Goal: Information Seeking & Learning: Learn about a topic

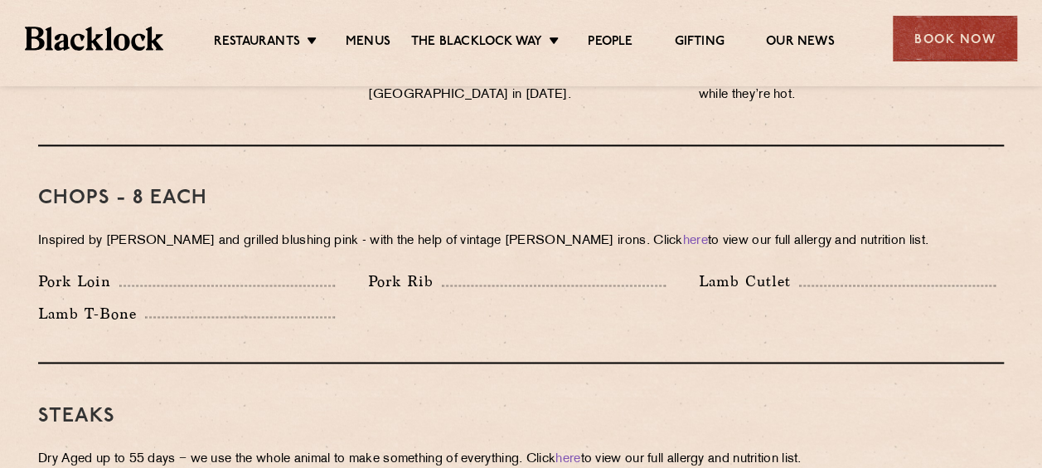
scroll to position [1078, 0]
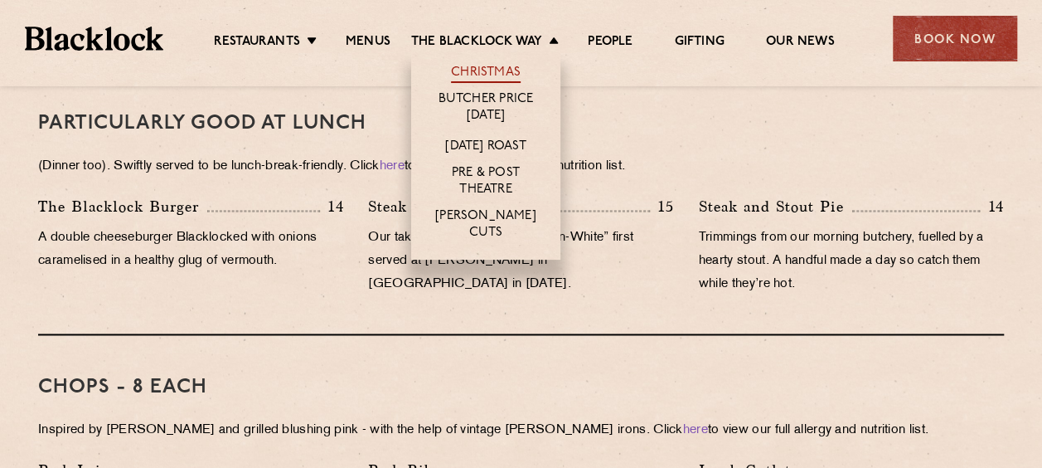
click at [461, 74] on link "Christmas" at bounding box center [486, 74] width 70 height 18
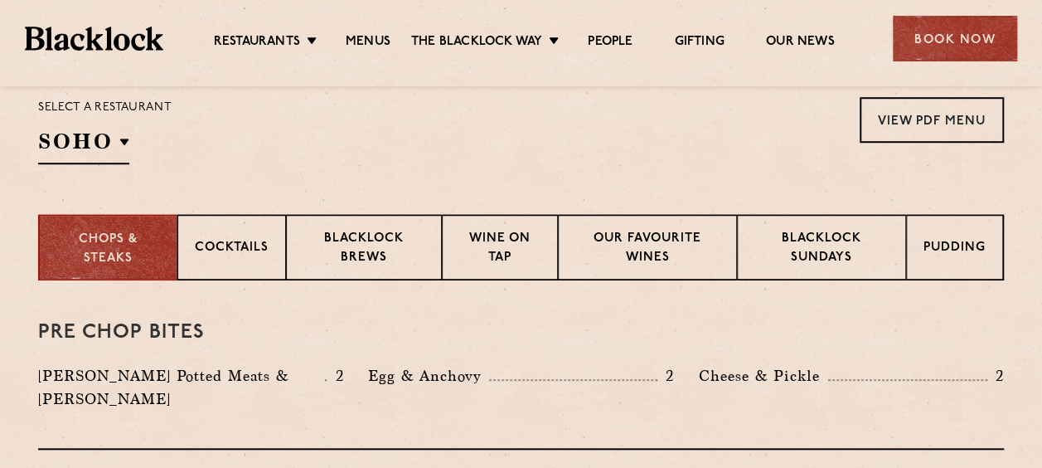
scroll to position [580, 0]
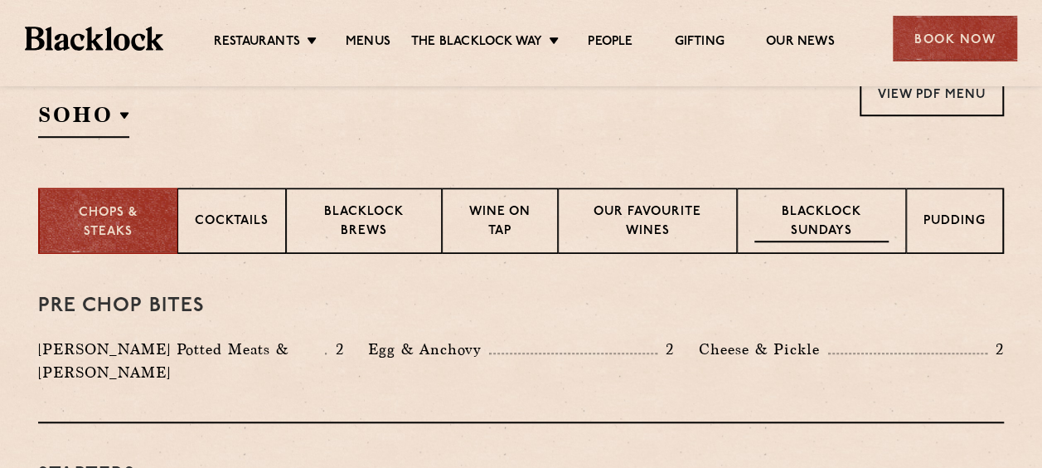
click at [779, 240] on p "Blacklock Sundays" at bounding box center [821, 222] width 134 height 39
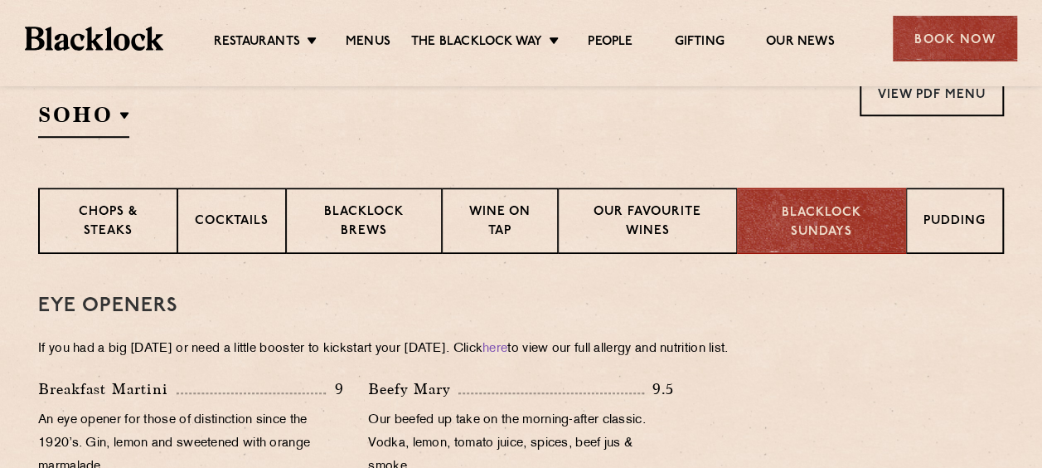
drag, startPoint x: 90, startPoint y: 350, endPoint x: 812, endPoint y: 352, distance: 721.3
click at [812, 352] on p "If you had a big Saturday or need a little booster to kickstart your Sunday. Cl…" at bounding box center [521, 348] width 966 height 23
drag, startPoint x: 812, startPoint y: 352, endPoint x: 817, endPoint y: 391, distance: 39.4
click at [817, 391] on div "Breakfast Martini 9 An eye opener for those of distinction since the 1920’s. Gi…" at bounding box center [521, 431] width 991 height 109
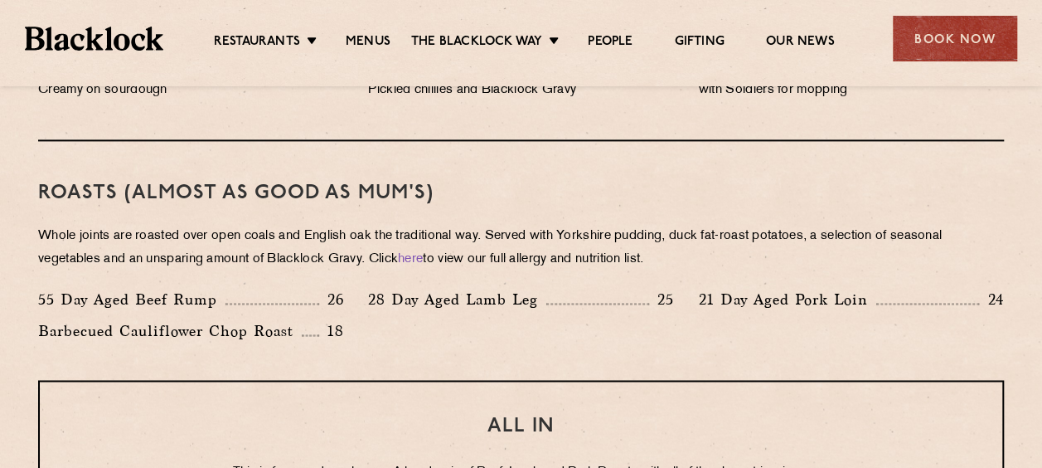
scroll to position [1161, 0]
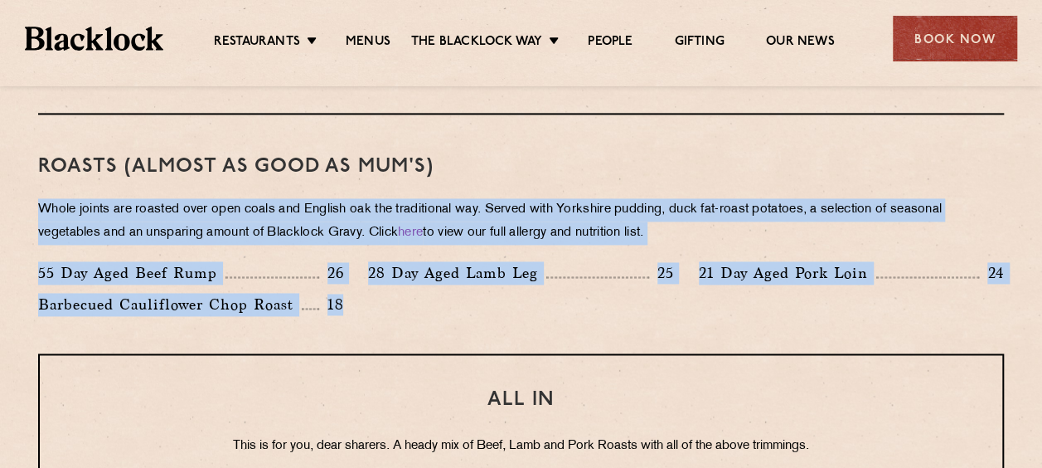
drag, startPoint x: 40, startPoint y: 211, endPoint x: 349, endPoint y: 310, distance: 324.8
click at [349, 310] on div "Roasts (Almost as good as Mum's) Whole joints are roasted over open coals and E…" at bounding box center [521, 233] width 966 height 239
click at [349, 310] on div "Barbecued Cauliflower Chop Roast 18" at bounding box center [191, 309] width 330 height 32
click at [362, 307] on div "55 Day Aged Beef Rump 26 28 Day Aged Lamb Leg 25 21 Day Aged Pork Loin 24 Barbe…" at bounding box center [521, 292] width 991 height 63
drag, startPoint x: 338, startPoint y: 304, endPoint x: 41, endPoint y: 203, distance: 313.6
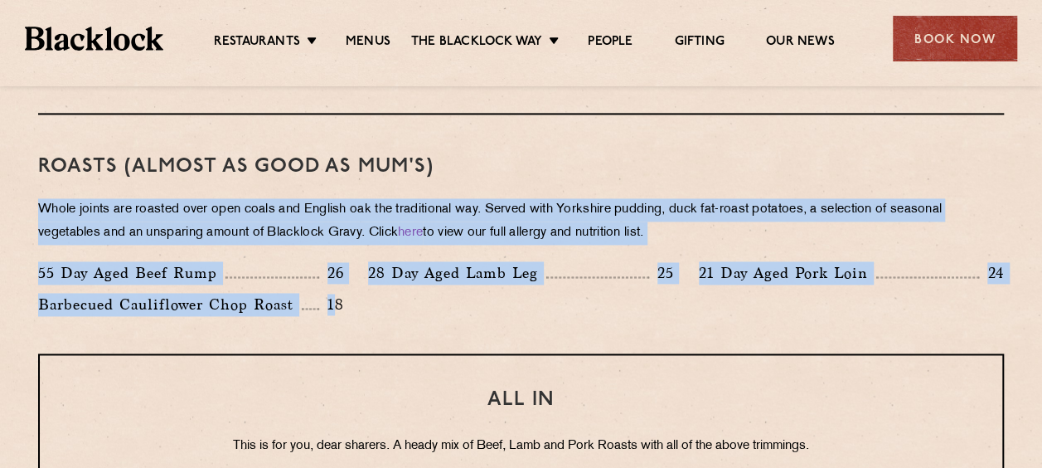
click at [41, 203] on div "Roasts (Almost as good as Mum's) Whole joints are roasted over open coals and E…" at bounding box center [521, 233] width 966 height 239
drag, startPoint x: 41, startPoint y: 203, endPoint x: 498, endPoint y: 338, distance: 476.4
click at [491, 338] on div "Roasts (Almost as good as Mum's) Whole joints are roasted over open coals and E…" at bounding box center [521, 233] width 966 height 239
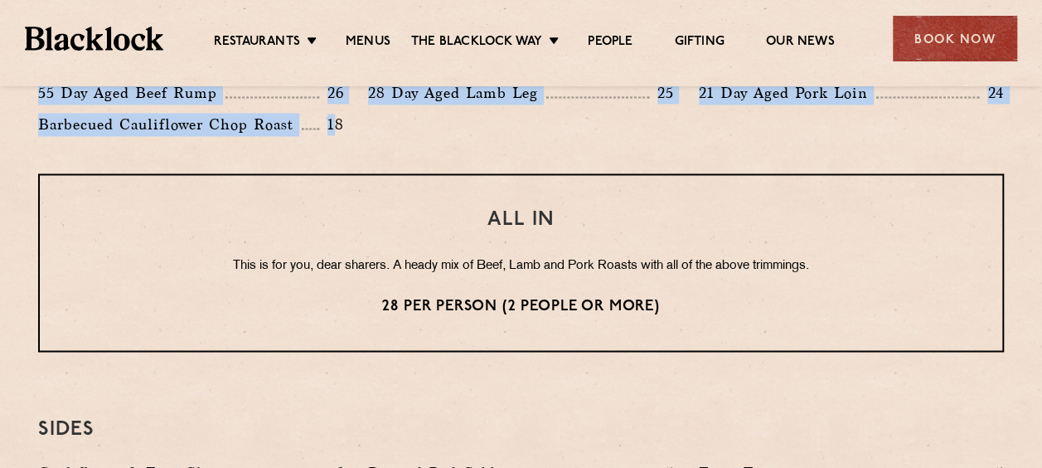
scroll to position [1204, 0]
